Goal: Task Accomplishment & Management: Use online tool/utility

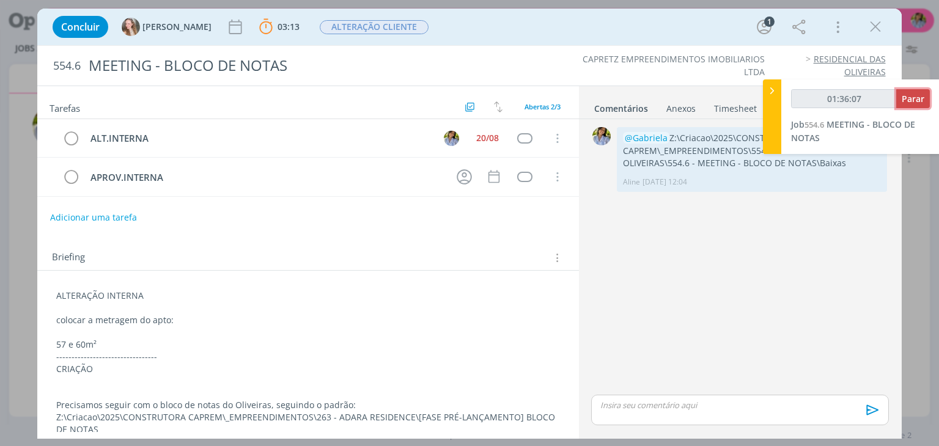
click at [909, 102] on span "Parar" at bounding box center [913, 99] width 23 height 12
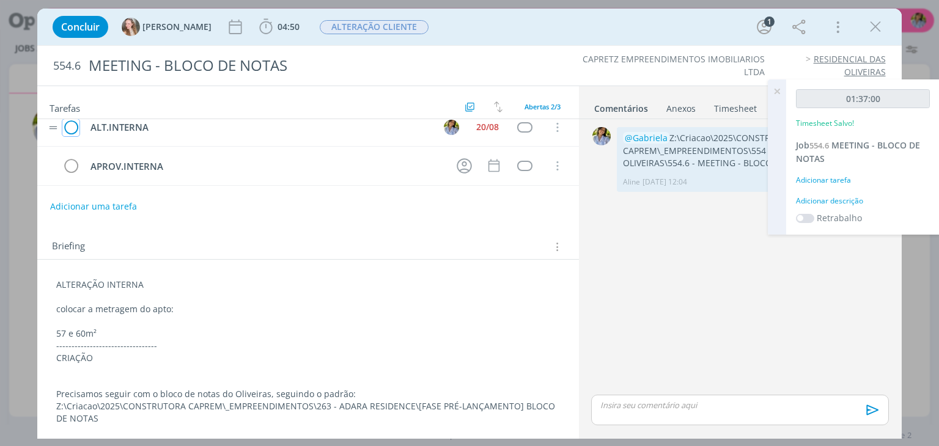
click at [68, 125] on icon "dialog" at bounding box center [70, 128] width 17 height 18
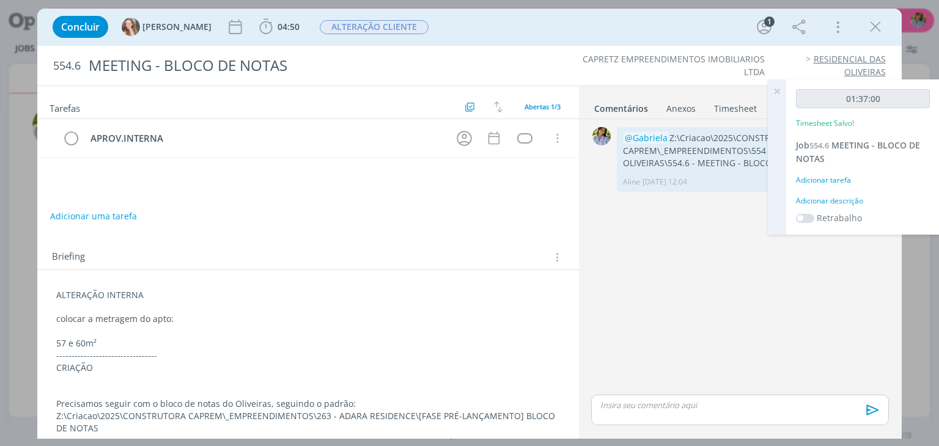
click at [877, 28] on icon "dialog" at bounding box center [875, 27] width 18 height 18
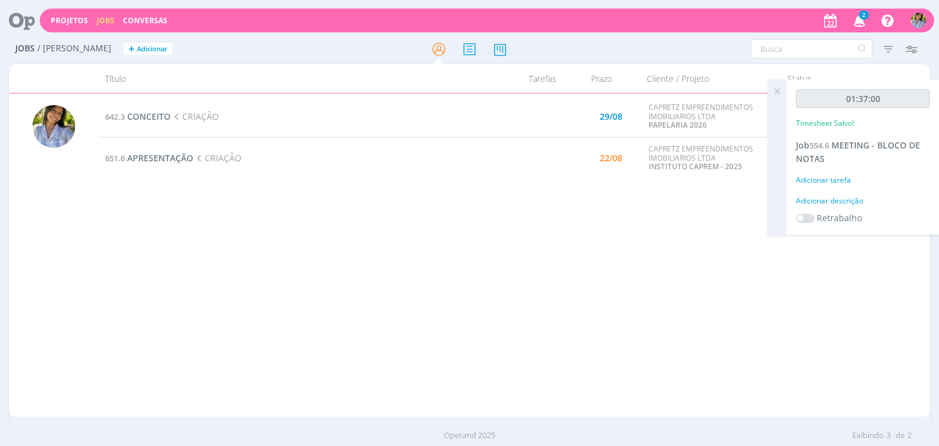
click at [776, 95] on icon at bounding box center [777, 91] width 22 height 24
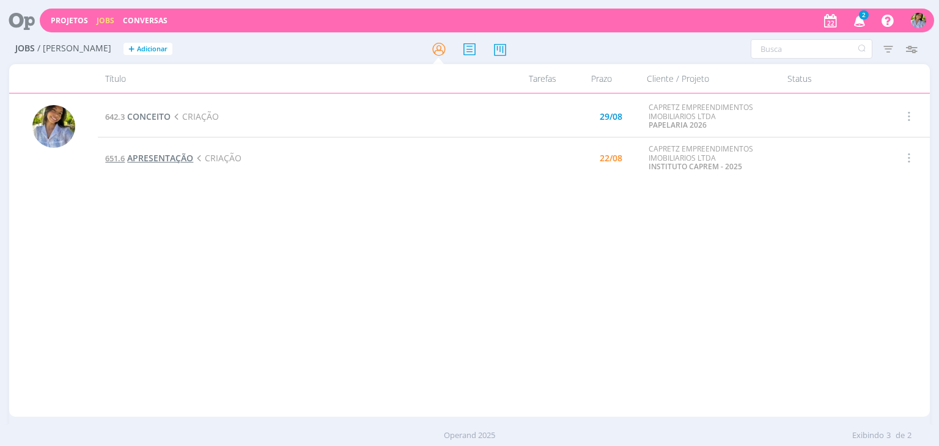
click at [171, 155] on span "APRESENTAÇÃO" at bounding box center [160, 158] width 66 height 12
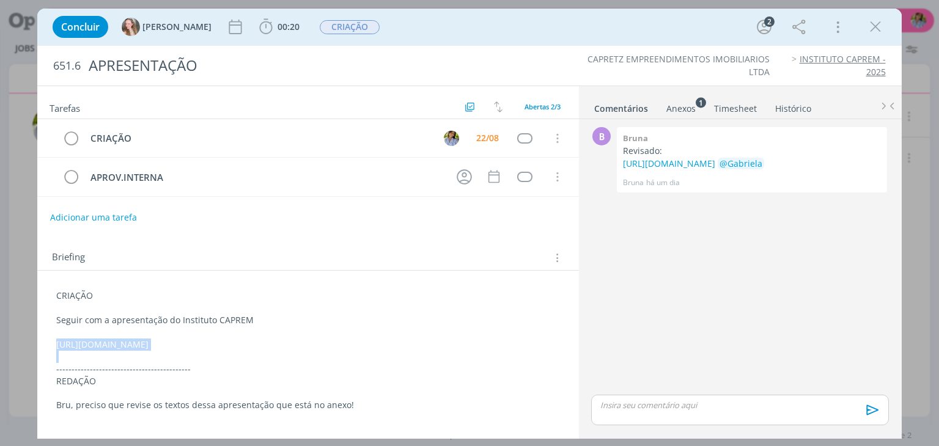
drag, startPoint x: 54, startPoint y: 341, endPoint x: 168, endPoint y: 361, distance: 115.6
click at [168, 361] on div "CRIAÇÃO Seguir com a apresentação do Instituto CAPREM [URL][DOMAIN_NAME] ------…" at bounding box center [307, 350] width 521 height 130
copy p "[URL][DOMAIN_NAME]"
click at [257, 34] on span "00:20" at bounding box center [279, 27] width 45 height 18
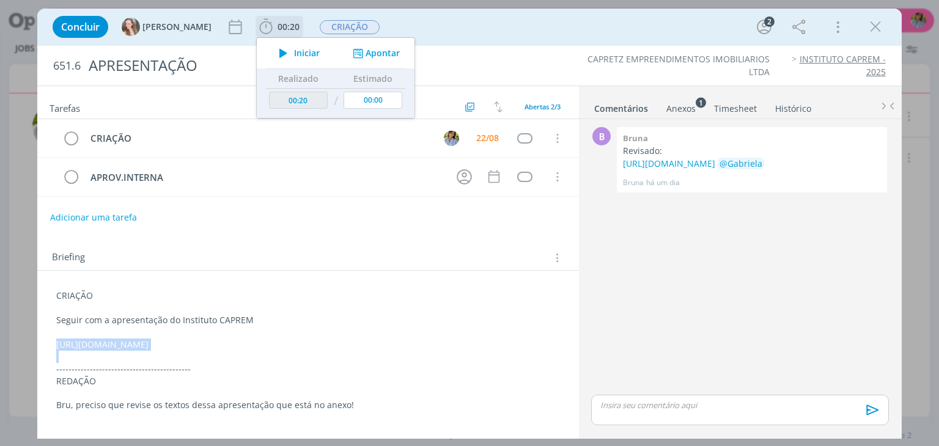
click at [272, 59] on button "Iniciar" at bounding box center [296, 53] width 48 height 17
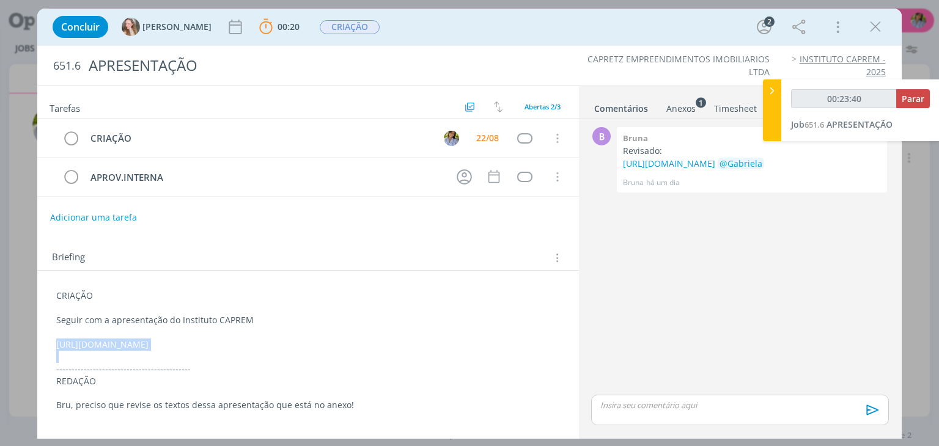
click at [171, 351] on p "[URL][DOMAIN_NAME]" at bounding box center [307, 345] width 503 height 12
copy p "[URL][DOMAIN_NAME]"
click at [918, 20] on div "Concluir [PERSON_NAME] 00:20 Parar Apontar Data * [DATE] Horas * 00:00 Tarefa S…" at bounding box center [469, 223] width 939 height 446
click at [869, 24] on icon "dialog" at bounding box center [875, 27] width 18 height 18
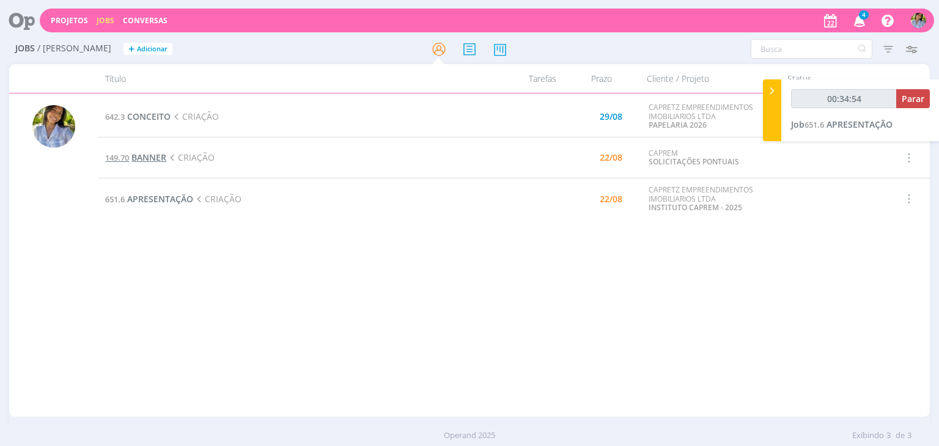
click at [153, 159] on span "BANNER" at bounding box center [148, 158] width 35 height 12
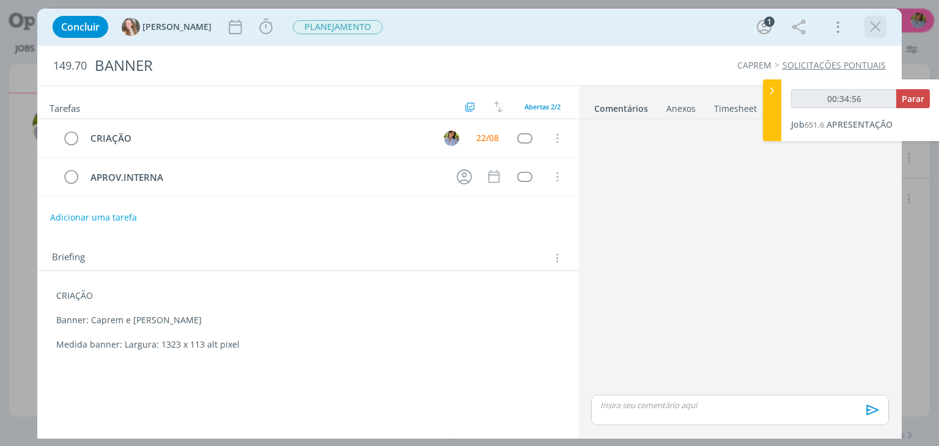
click at [873, 27] on icon "dialog" at bounding box center [875, 27] width 18 height 18
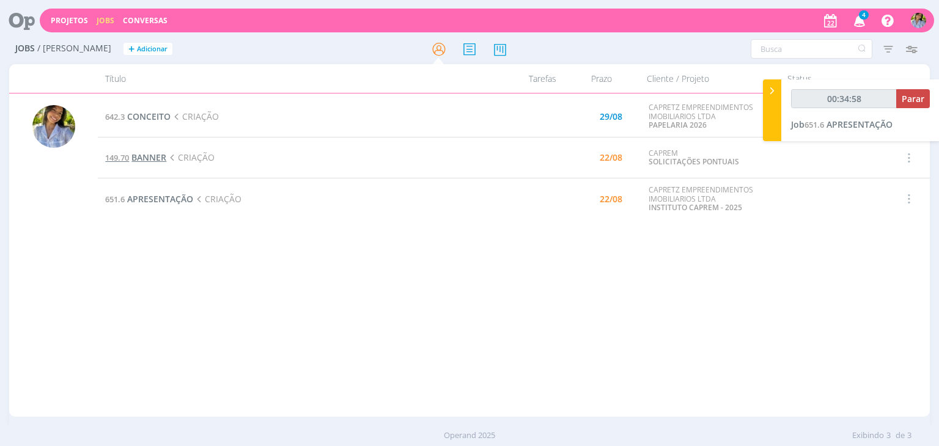
click at [144, 163] on span "BANNER" at bounding box center [148, 158] width 35 height 12
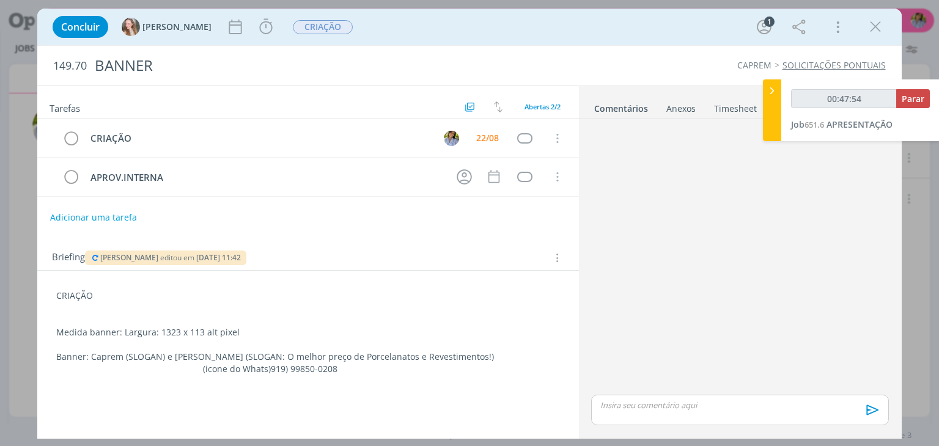
type input "00:48:42"
click at [912, 103] on span "Parar" at bounding box center [913, 99] width 23 height 12
click at [880, 31] on icon "dialog" at bounding box center [875, 27] width 18 height 18
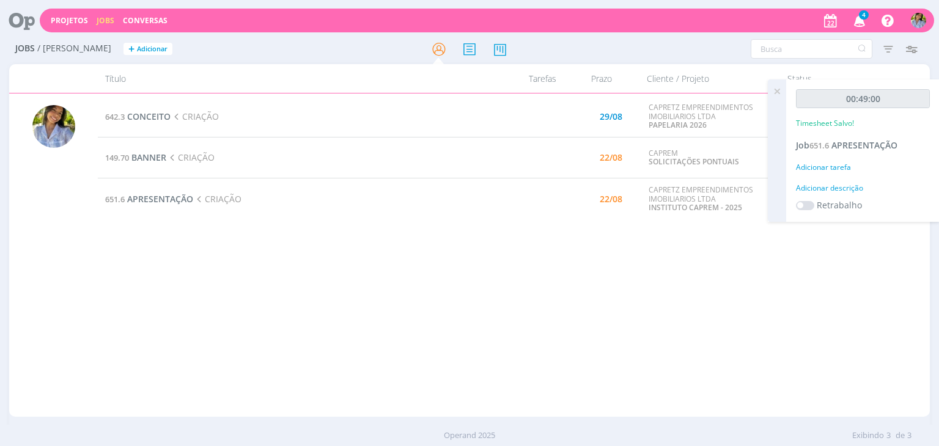
click at [776, 91] on icon at bounding box center [777, 91] width 22 height 24
